Goal: Navigation & Orientation: Find specific page/section

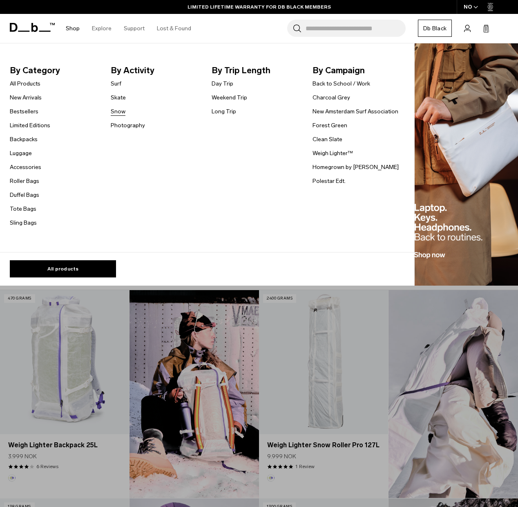
click at [117, 114] on link "Snow" at bounding box center [118, 111] width 15 height 9
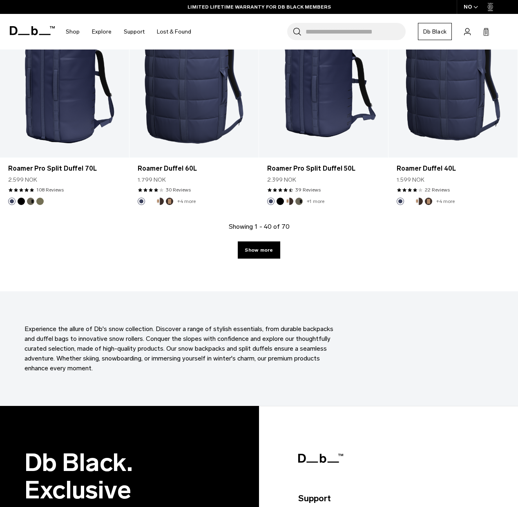
scroll to position [2042, 0]
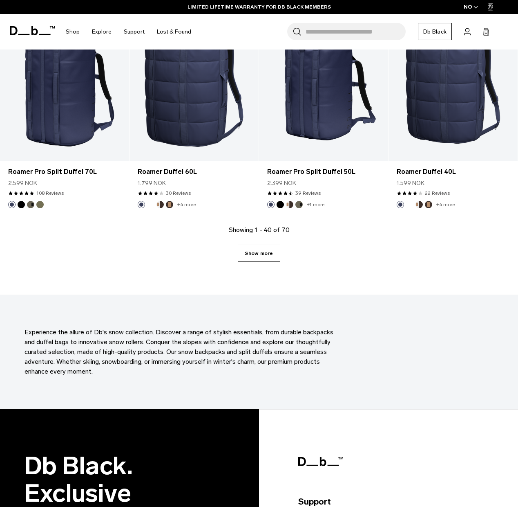
click at [267, 249] on link "Show more" at bounding box center [259, 253] width 42 height 17
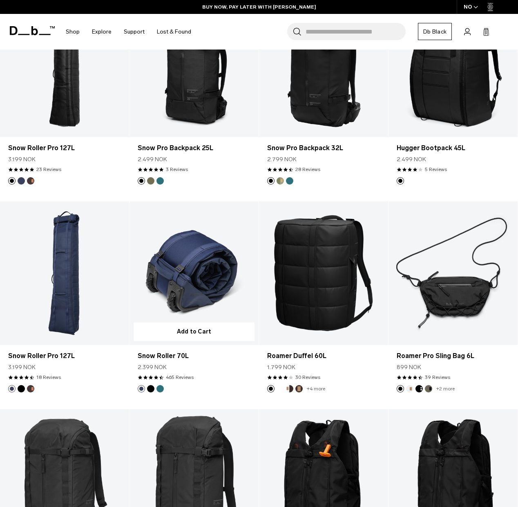
scroll to position [196, 0]
